Goal: Transaction & Acquisition: Purchase product/service

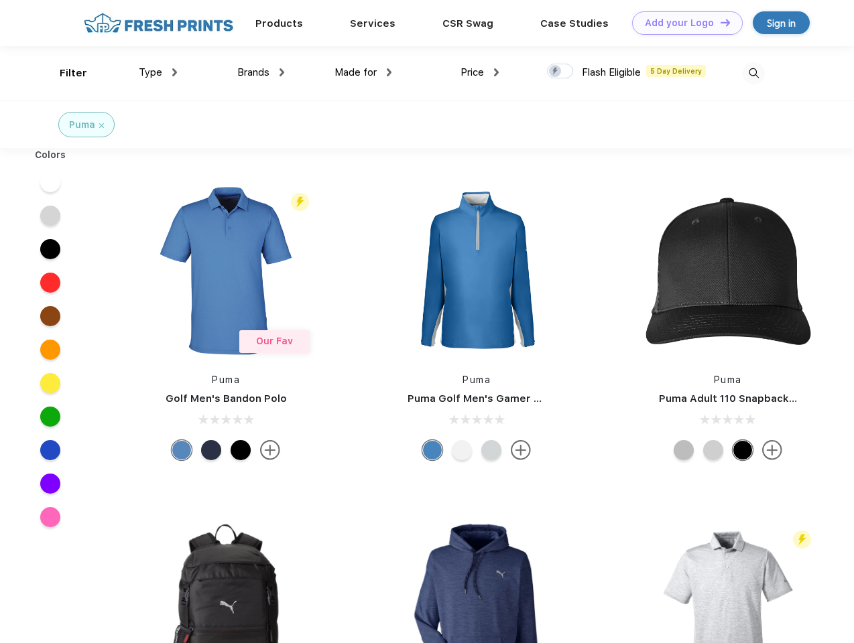
click at [682, 23] on link "Add your Logo Design Tool" at bounding box center [687, 22] width 111 height 23
click at [0, 0] on div "Design Tool" at bounding box center [0, 0] width 0 height 0
click at [719, 22] on link "Add your Logo Design Tool" at bounding box center [687, 22] width 111 height 23
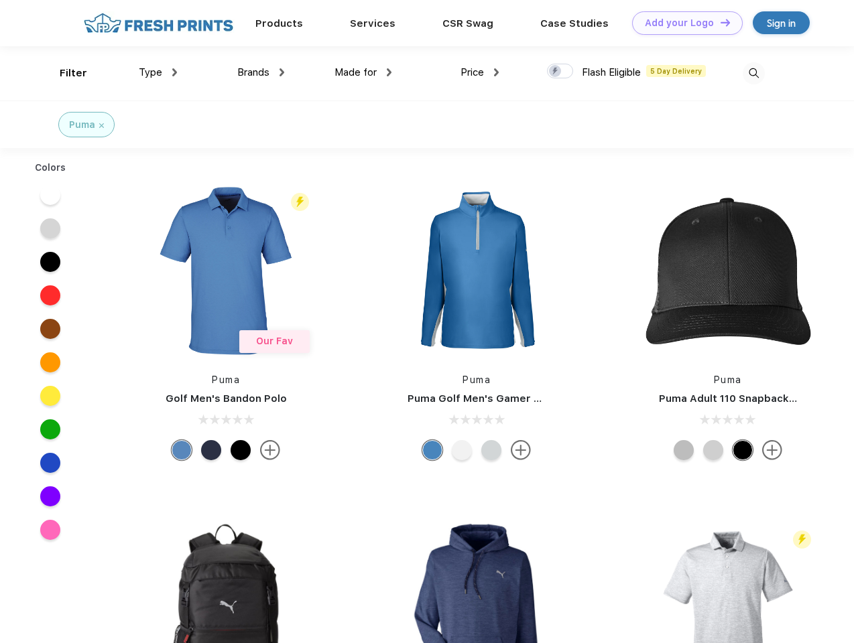
click at [64, 73] on div "Filter" at bounding box center [73, 73] width 27 height 15
click at [158, 72] on span "Type" at bounding box center [150, 72] width 23 height 12
click at [261, 72] on span "Brands" at bounding box center [253, 72] width 32 height 12
click at [363, 72] on span "Made for" at bounding box center [355, 72] width 42 height 12
click at [480, 72] on span "Price" at bounding box center [471, 72] width 23 height 12
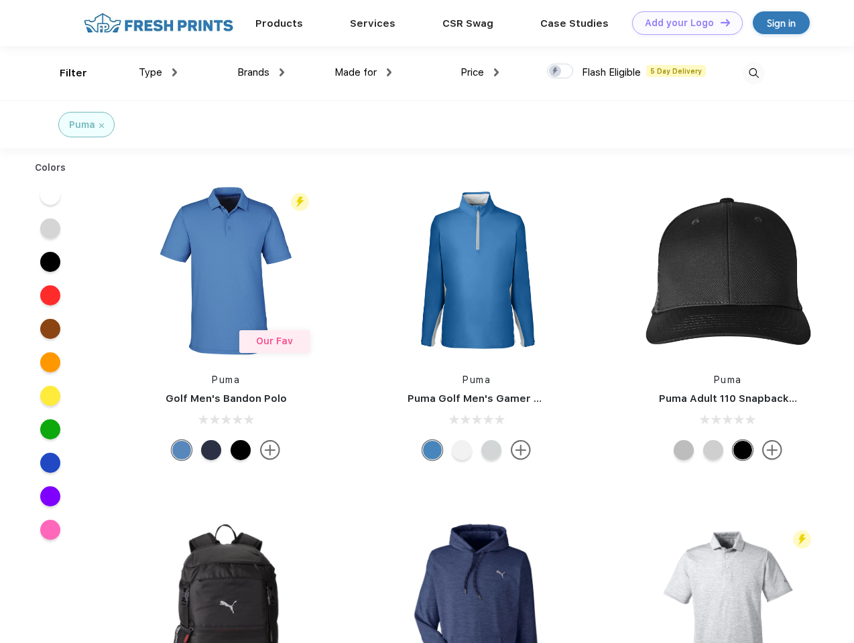
click at [560, 72] on div at bounding box center [560, 71] width 26 height 15
click at [555, 72] on input "checkbox" at bounding box center [551, 67] width 9 height 9
click at [753, 73] on img at bounding box center [753, 73] width 22 height 22
